Goal: Check status: Check status

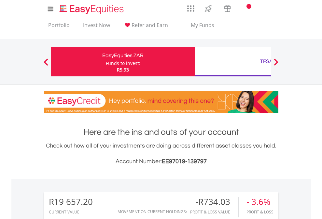
scroll to position [63, 102]
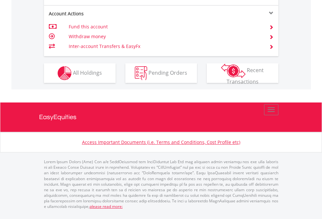
scroll to position [612, 0]
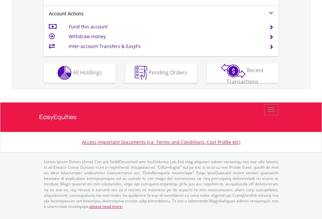
scroll to position [609, 0]
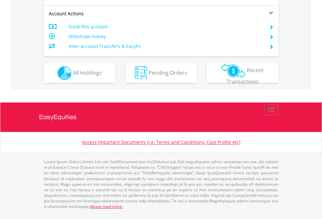
scroll to position [612, 0]
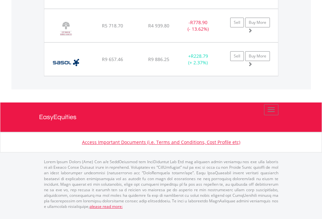
scroll to position [725, 0]
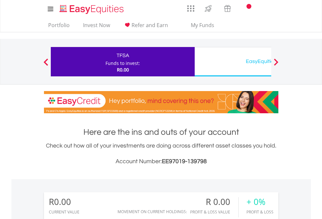
scroll to position [63, 102]
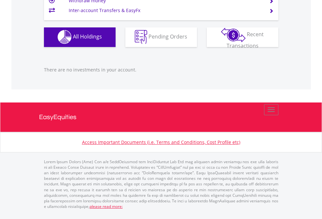
scroll to position [645, 0]
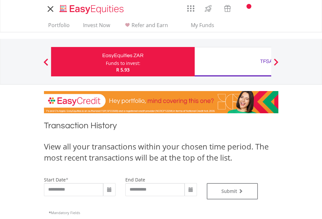
type input "**********"
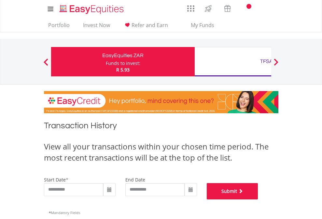
click at [258, 199] on button "Submit" at bounding box center [232, 191] width 51 height 16
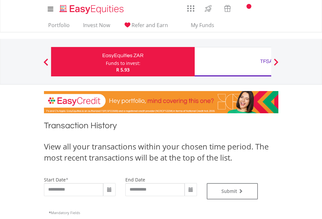
click at [233, 62] on div "TFSA" at bounding box center [267, 61] width 136 height 9
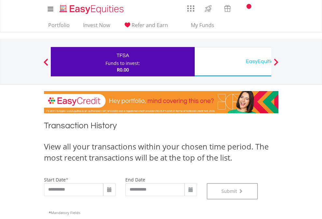
scroll to position [264, 0]
click at [233, 62] on div "EasyEquities USD" at bounding box center [267, 61] width 136 height 9
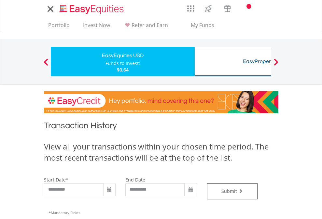
type input "**********"
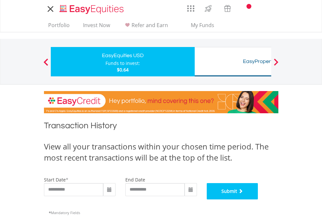
click at [258, 199] on button "Submit" at bounding box center [232, 191] width 51 height 16
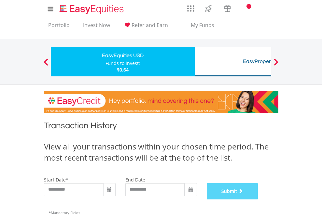
scroll to position [264, 0]
